Goal: Information Seeking & Learning: Check status

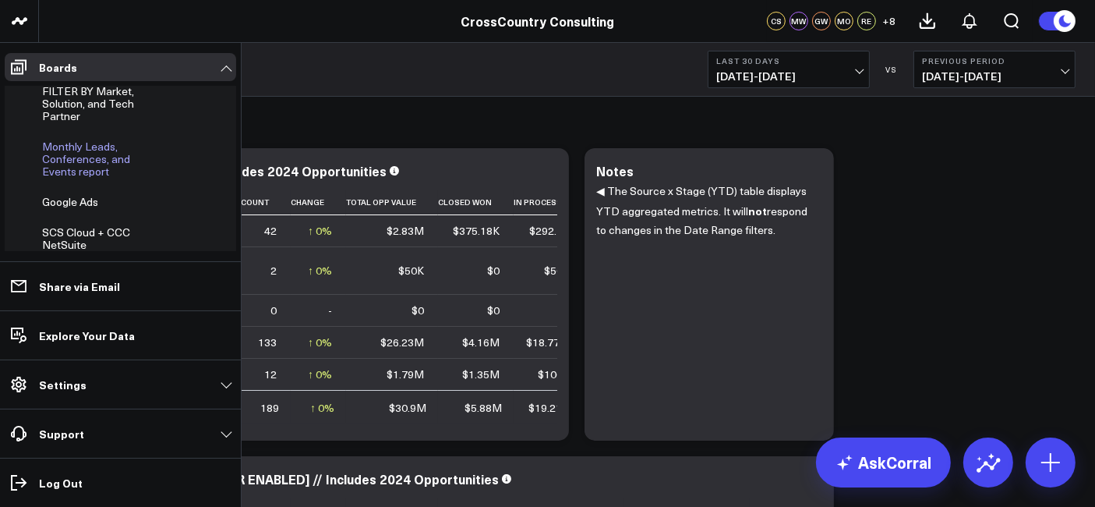
scroll to position [465, 0]
click at [78, 168] on span "Monthly Leads, Conferences, and Events report" at bounding box center [86, 165] width 88 height 40
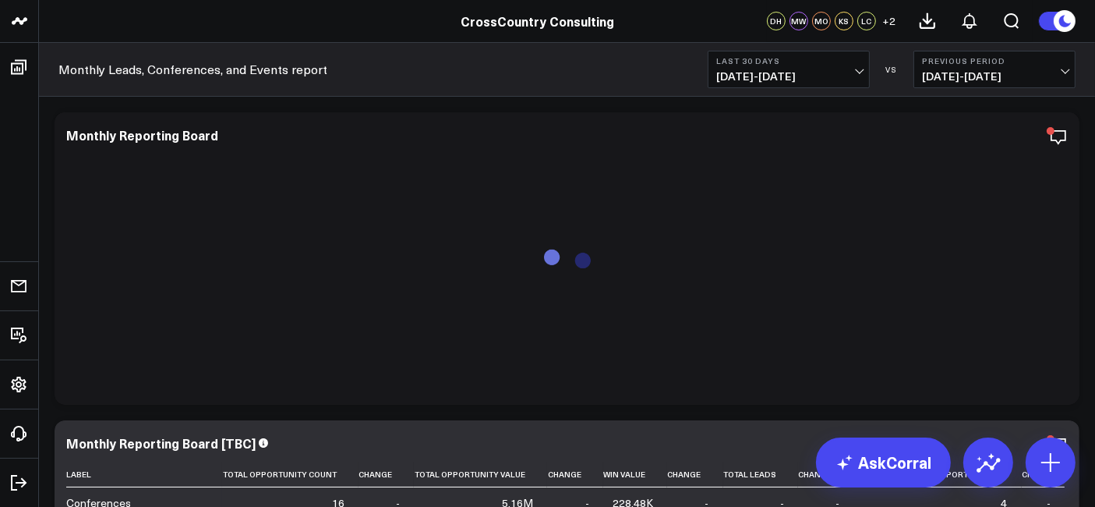
click at [759, 70] on span "[DATE] - [DATE]" at bounding box center [788, 76] width 145 height 12
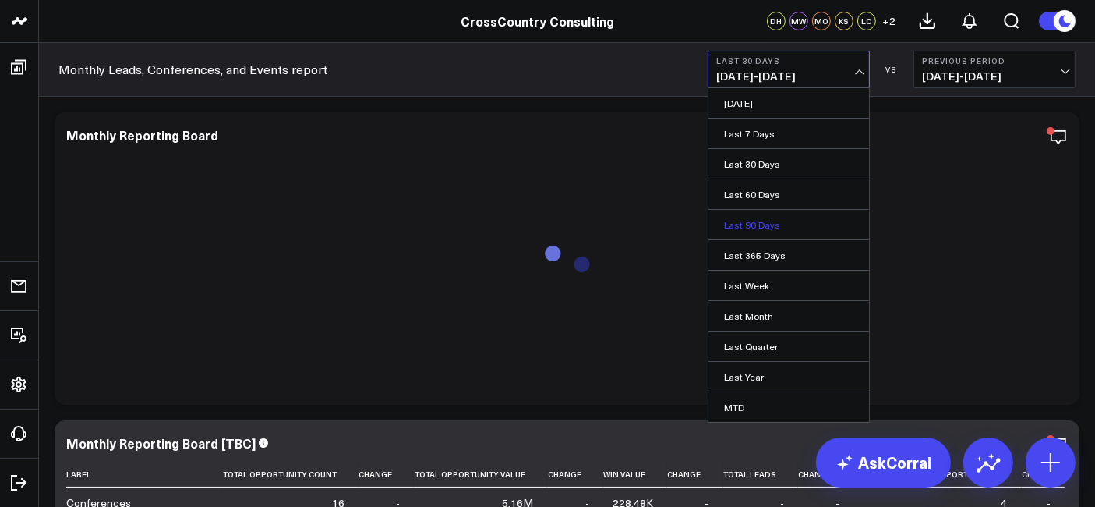
scroll to position [87, 0]
click at [757, 384] on link "YTD" at bounding box center [789, 381] width 161 height 30
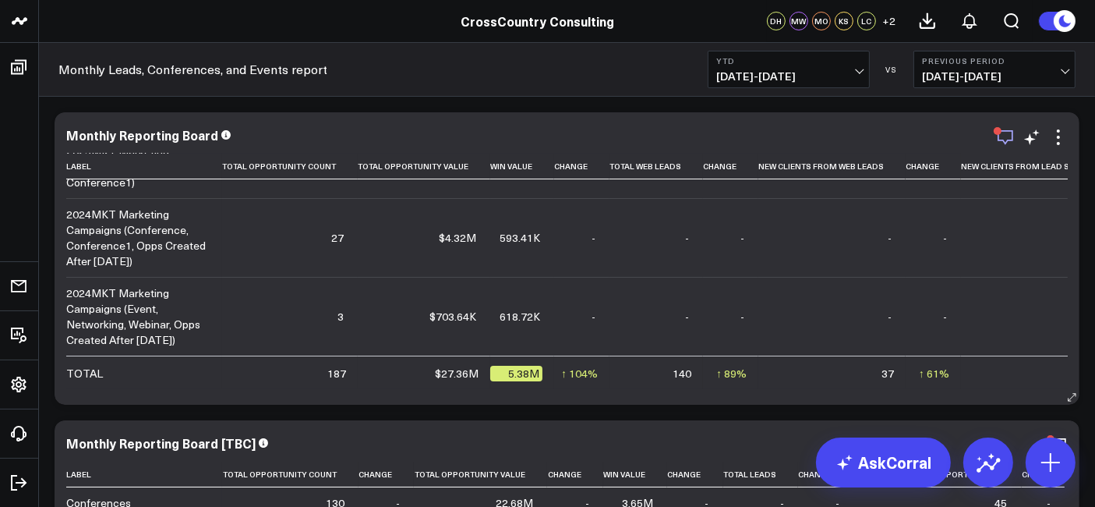
click at [997, 144] on icon "button" at bounding box center [1005, 137] width 19 height 19
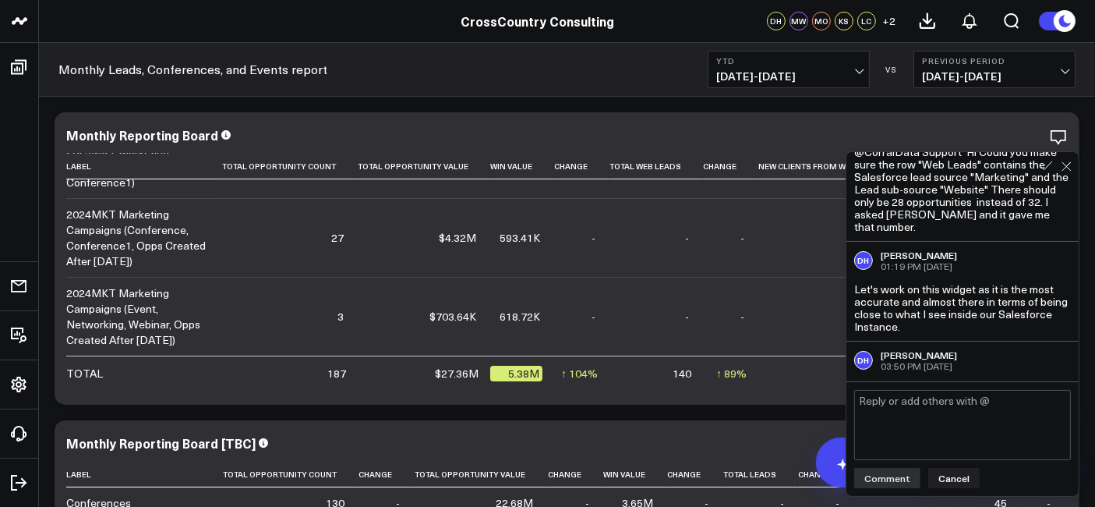
scroll to position [467, 0]
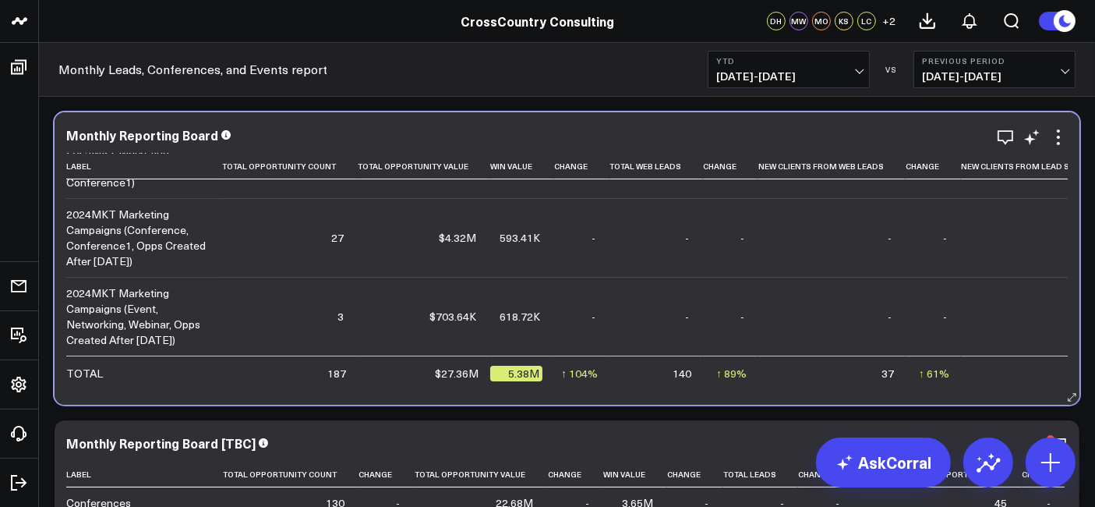
click at [376, 287] on td "$703.64K" at bounding box center [424, 316] width 133 height 79
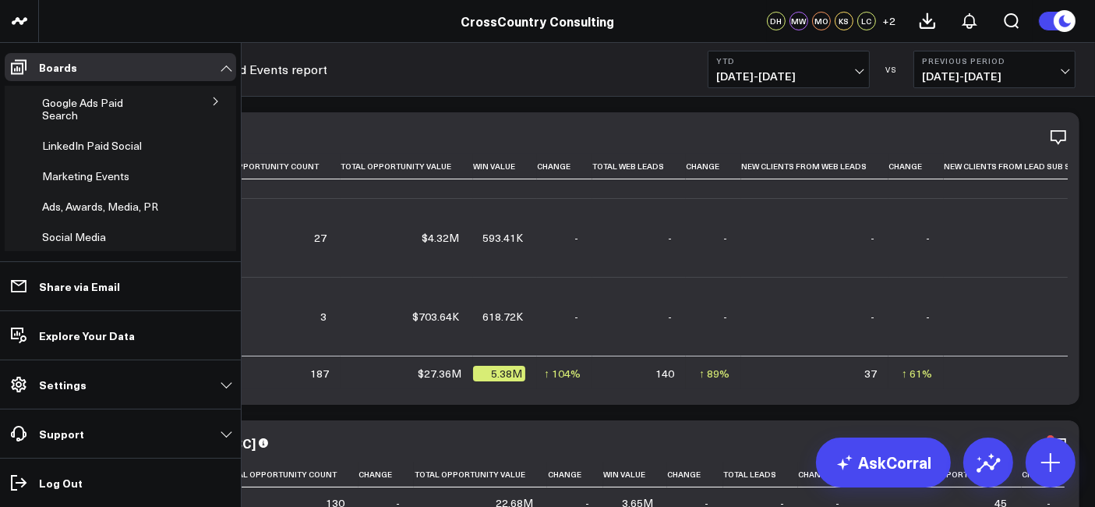
scroll to position [624, 0]
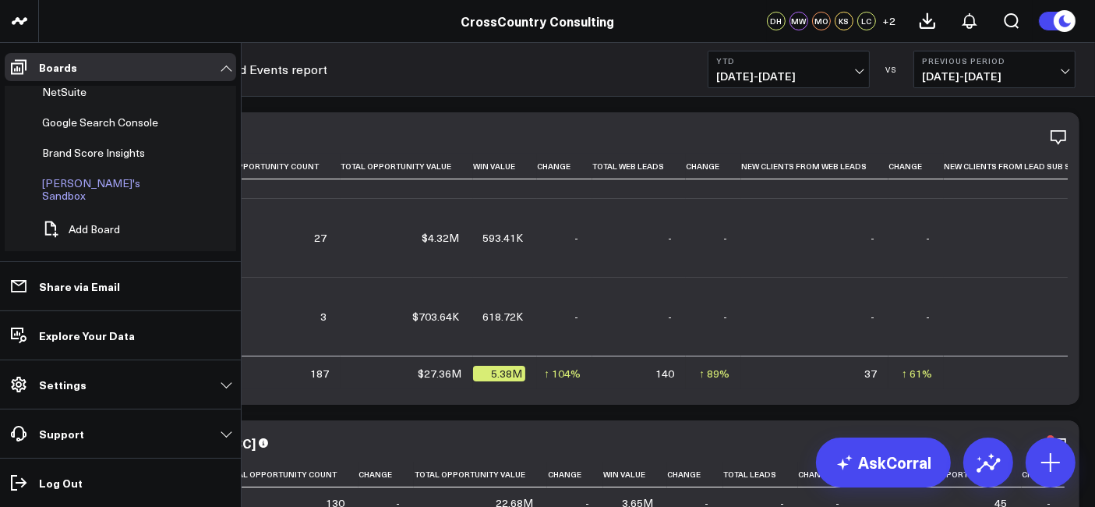
click at [106, 181] on span "[PERSON_NAME]'s Sandbox" at bounding box center [91, 188] width 98 height 27
